Goal: Task Accomplishment & Management: Use online tool/utility

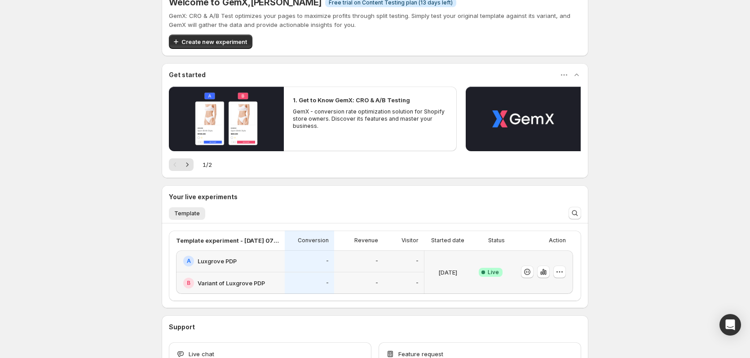
scroll to position [30, 0]
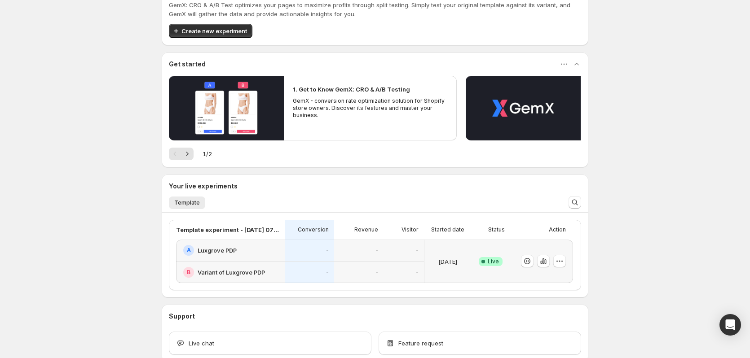
click at [285, 247] on div "A Luxgrove PDP" at bounding box center [230, 251] width 109 height 22
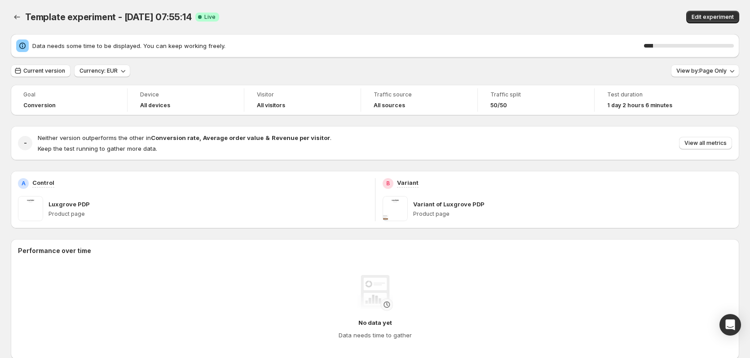
click at [59, 39] on div "Data needs some time to be displayed. You can keep working freely. 10 %" at bounding box center [375, 45] width 728 height 23
click at [50, 71] on span "Current version" at bounding box center [44, 70] width 42 height 7
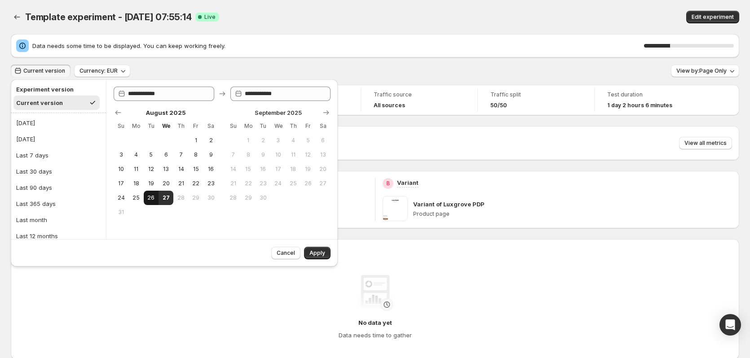
click at [147, 194] on button "26" at bounding box center [151, 198] width 15 height 14
click at [166, 201] on span "27" at bounding box center [166, 197] width 8 height 7
type input "**********"
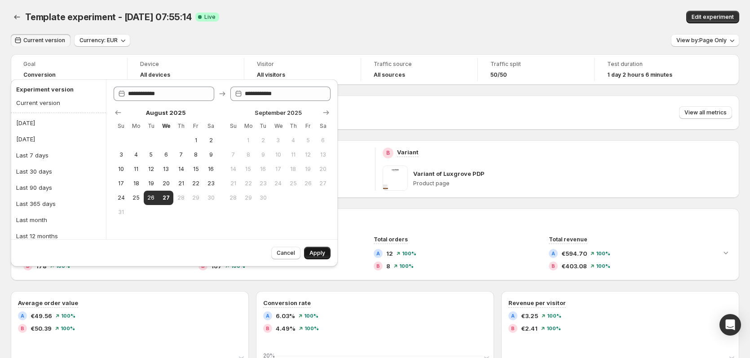
click at [318, 252] on span "Apply" at bounding box center [317, 253] width 16 height 7
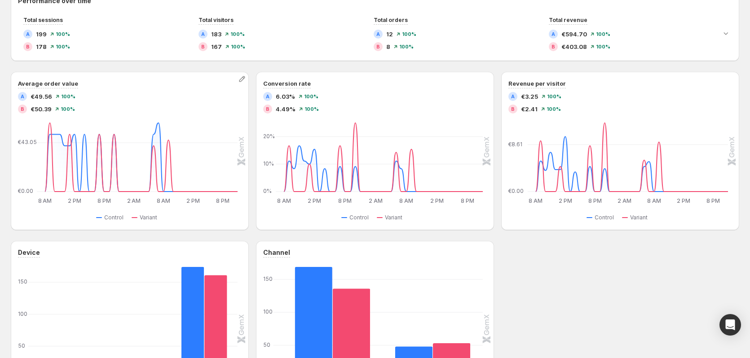
scroll to position [193, 0]
